Goal: Transaction & Acquisition: Purchase product/service

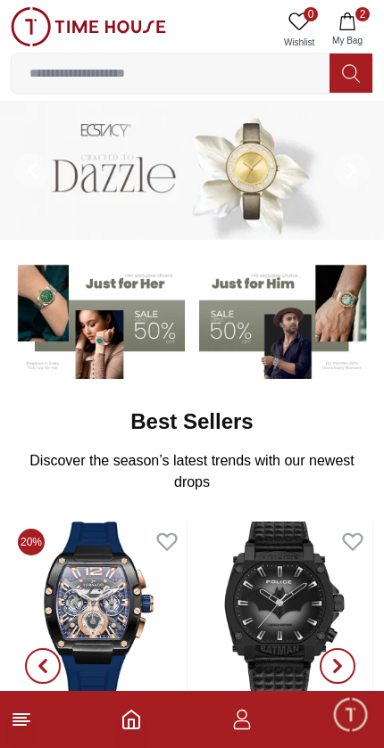
click at [356, 20] on button "2 My Bag" at bounding box center [347, 29] width 52 height 45
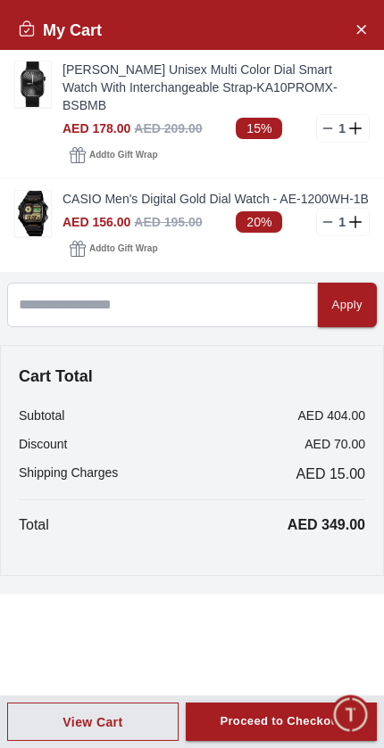
click at [256, 720] on div "Proceed to Checkout" at bounding box center [280, 722] width 122 height 21
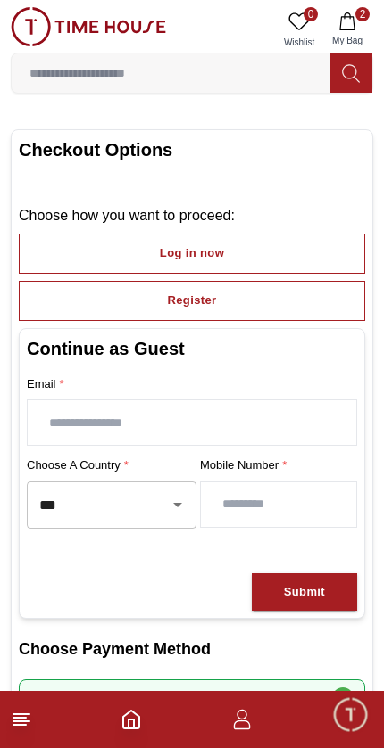
click at [31, 725] on icon at bounding box center [21, 719] width 21 height 21
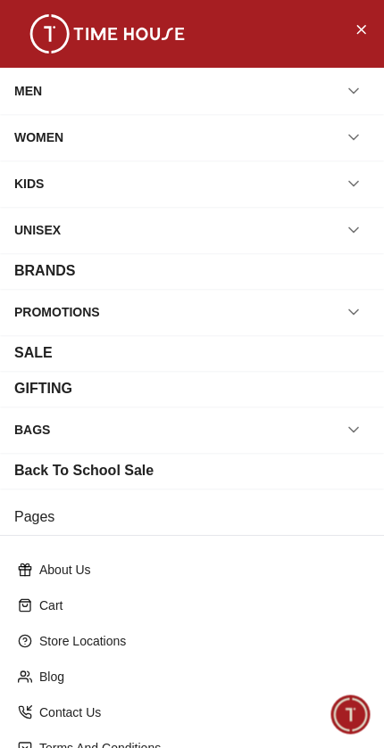
click at [368, 86] on button "button" at bounding box center [353, 91] width 32 height 32
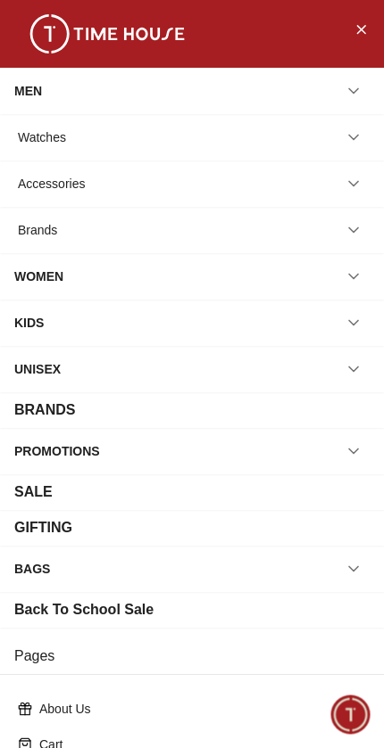
click at [346, 140] on icon "button" at bounding box center [353, 137] width 18 height 18
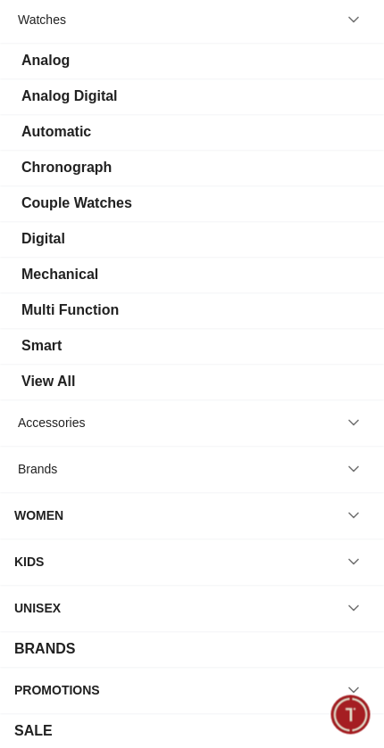
scroll to position [126, 0]
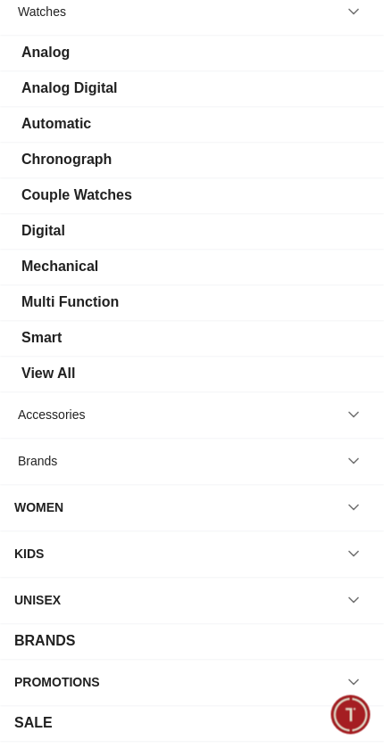
click at [138, 339] on div "Smart" at bounding box center [191, 337] width 355 height 21
click at [54, 347] on div "Smart" at bounding box center [41, 337] width 40 height 21
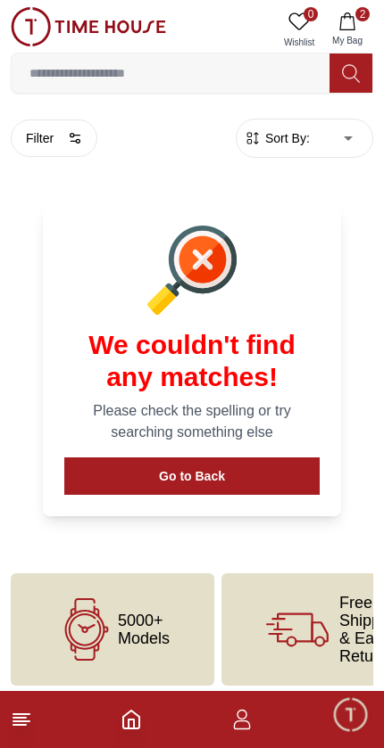
click at [231, 479] on button "Go to Back" at bounding box center [191, 476] width 255 height 37
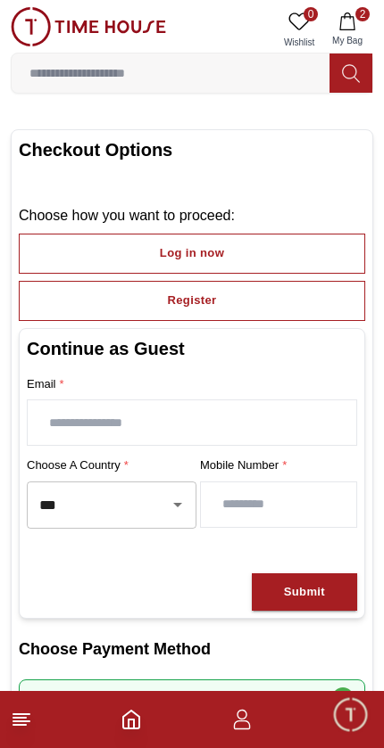
click at [242, 418] on input "text" at bounding box center [192, 423] width 328 height 45
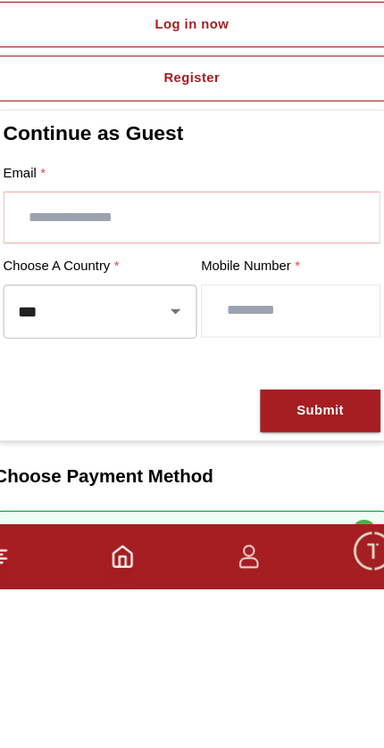
click at [303, 401] on input "text" at bounding box center [192, 423] width 328 height 45
type input "*"
type input "**********"
click at [278, 483] on input "number" at bounding box center [278, 505] width 155 height 45
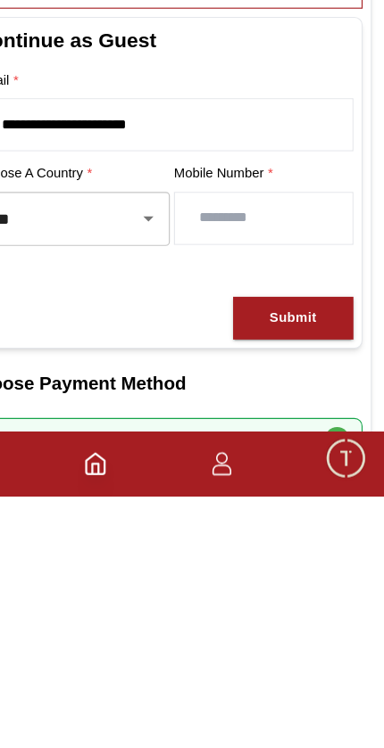
type input "*********"
click at [285, 574] on button "Submit" at bounding box center [304, 593] width 105 height 38
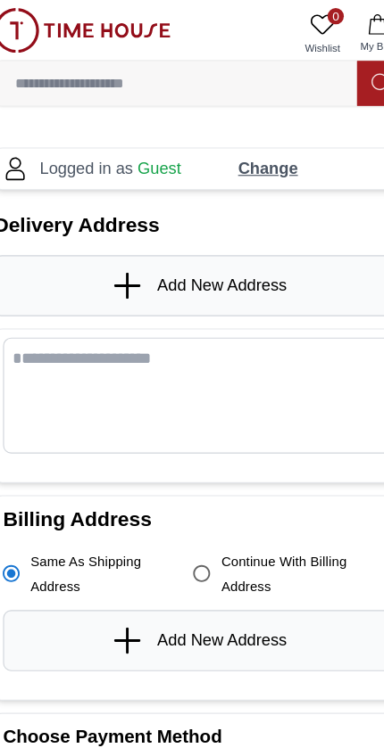
click at [62, 72] on input at bounding box center [171, 73] width 318 height 36
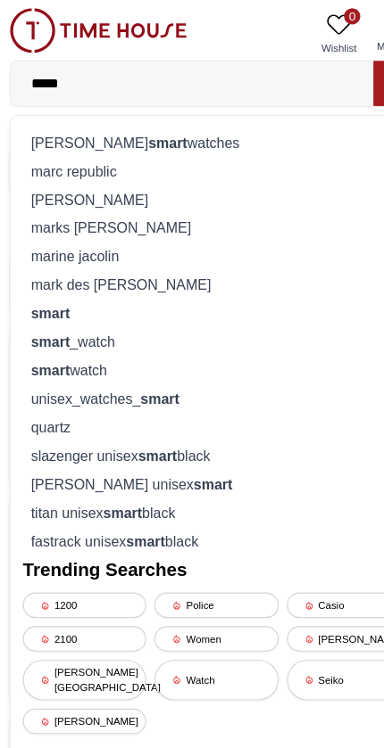
type input "*****"
click at [65, 305] on div "smart _watch" at bounding box center [191, 299] width 339 height 25
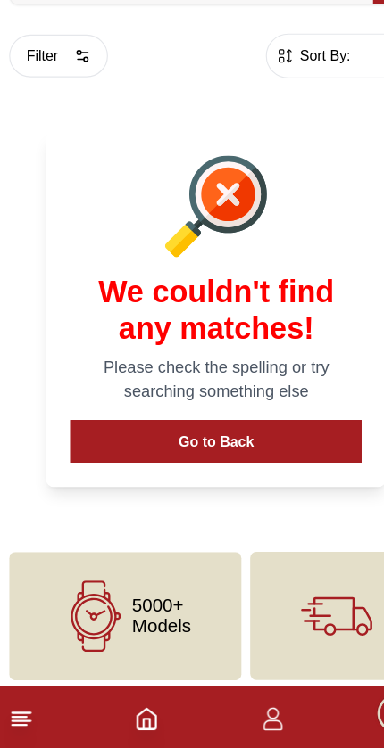
scroll to position [9, 0]
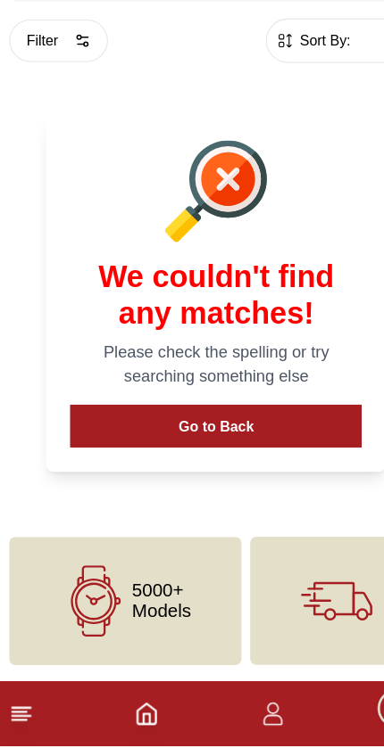
click at [118, 449] on button "Go to Back" at bounding box center [191, 467] width 255 height 37
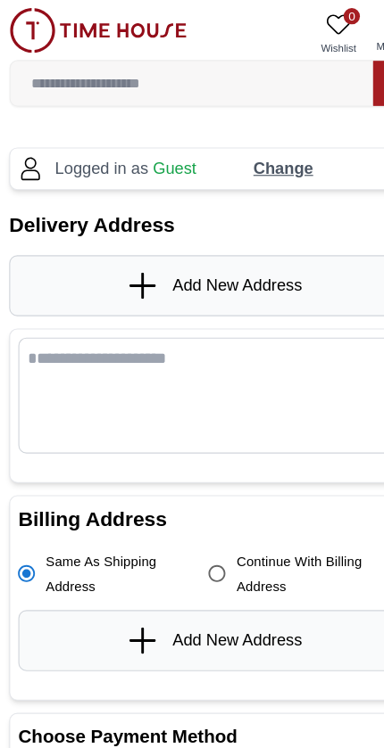
click at [235, 77] on input at bounding box center [171, 73] width 318 height 36
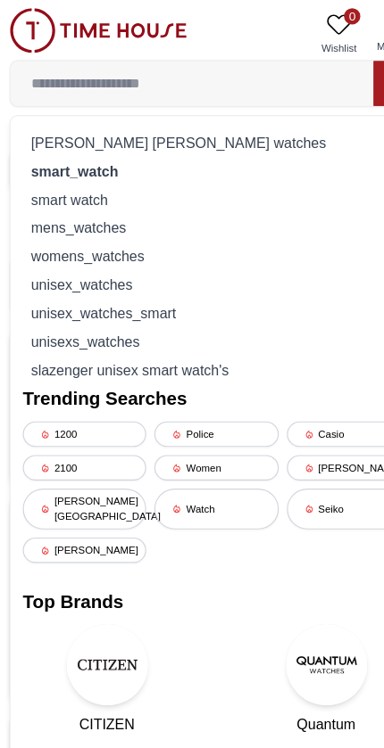
click at [125, 194] on div "mens_watches" at bounding box center [191, 199] width 339 height 25
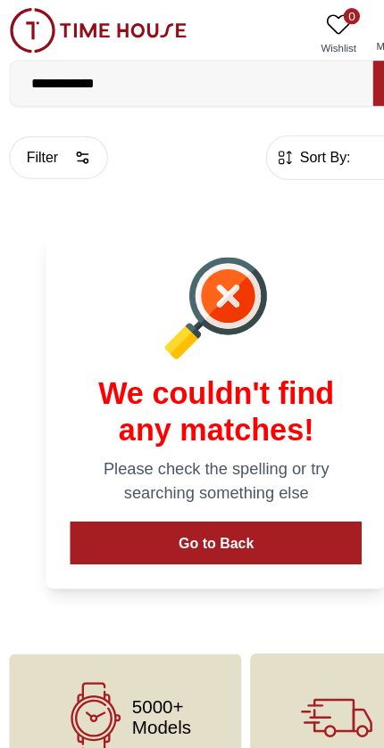
click at [288, 139] on span "Sort By:" at bounding box center [285, 138] width 48 height 18
click at [68, 148] on button "Filter" at bounding box center [54, 138] width 87 height 37
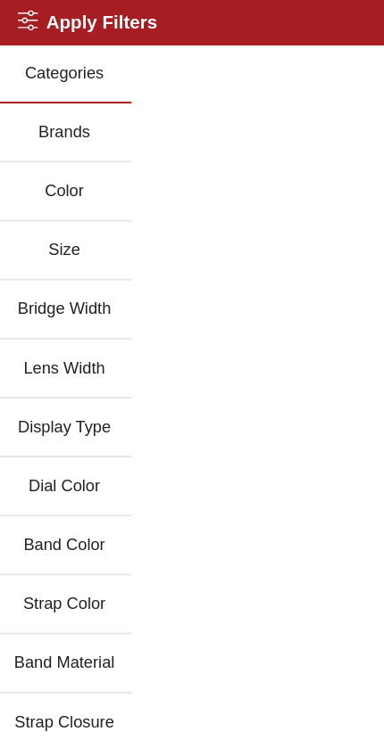
click at [54, 130] on button "Brands" at bounding box center [59, 117] width 118 height 52
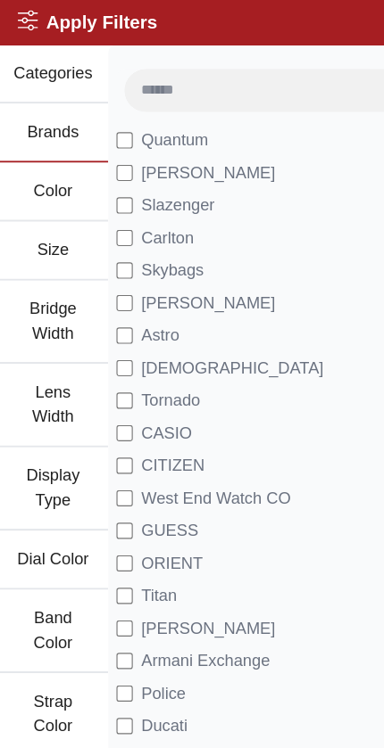
click at [219, 145] on li "[PERSON_NAME]" at bounding box center [240, 151] width 272 height 29
click at [169, 155] on span "[PERSON_NAME]" at bounding box center [185, 151] width 118 height 21
click at [176, 161] on span "[PERSON_NAME]" at bounding box center [185, 151] width 118 height 21
click at [184, 148] on span "[PERSON_NAME]" at bounding box center [185, 151] width 118 height 21
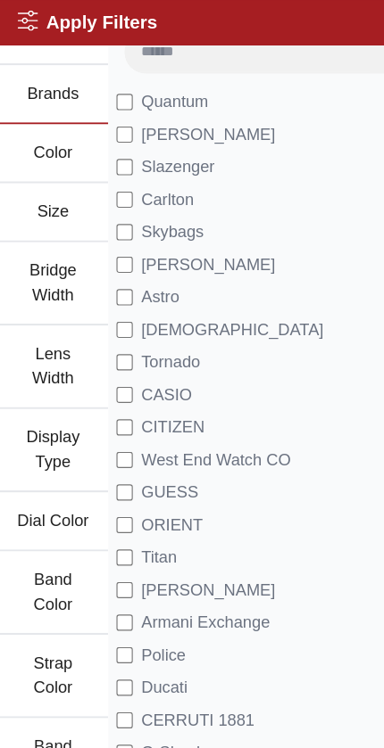
scroll to position [37, 0]
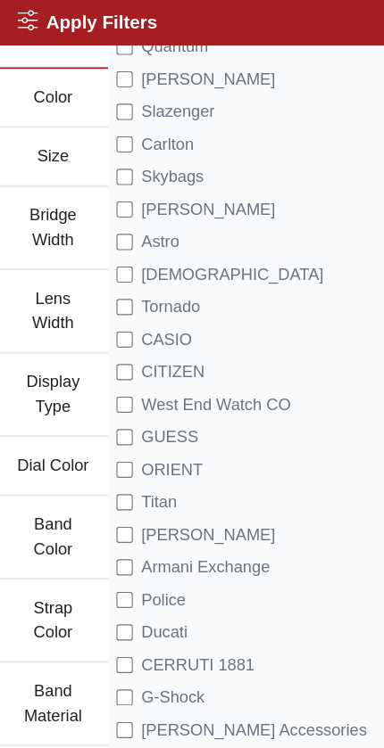
scroll to position [87, 0]
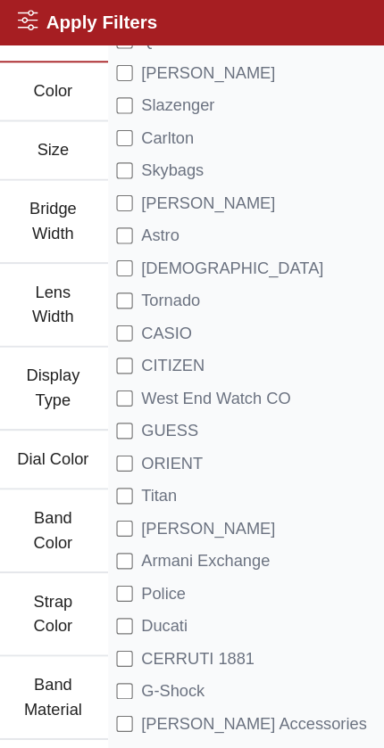
click at [104, 273] on label "Tornado" at bounding box center [140, 263] width 73 height 21
click at [118, 259] on label "Tornado" at bounding box center [140, 263] width 73 height 21
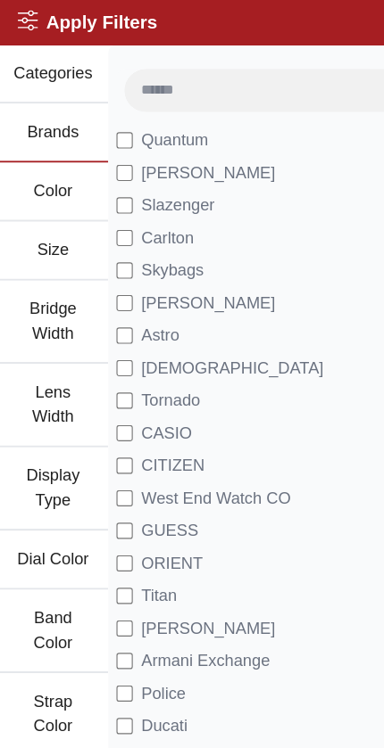
click at [34, 21] on h2 "Apply Filters" at bounding box center [79, 19] width 122 height 25
click at [29, 20] on icon at bounding box center [27, 18] width 18 height 18
